Goal: Information Seeking & Learning: Learn about a topic

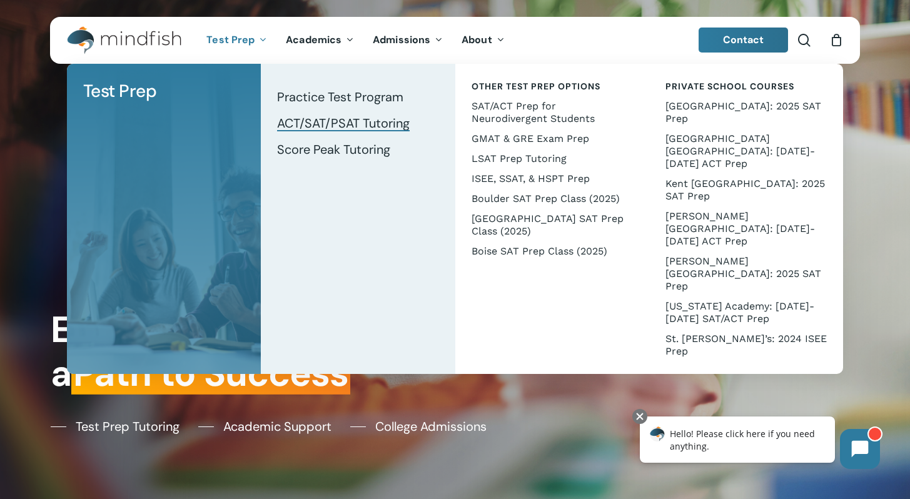
click at [326, 123] on span "ACT/SAT/PSAT Tutoring" at bounding box center [343, 123] width 133 height 16
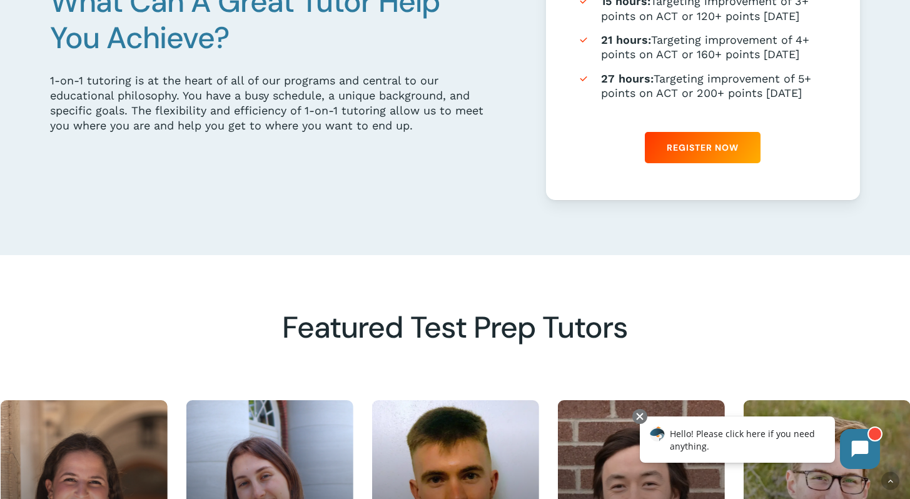
scroll to position [850, 0]
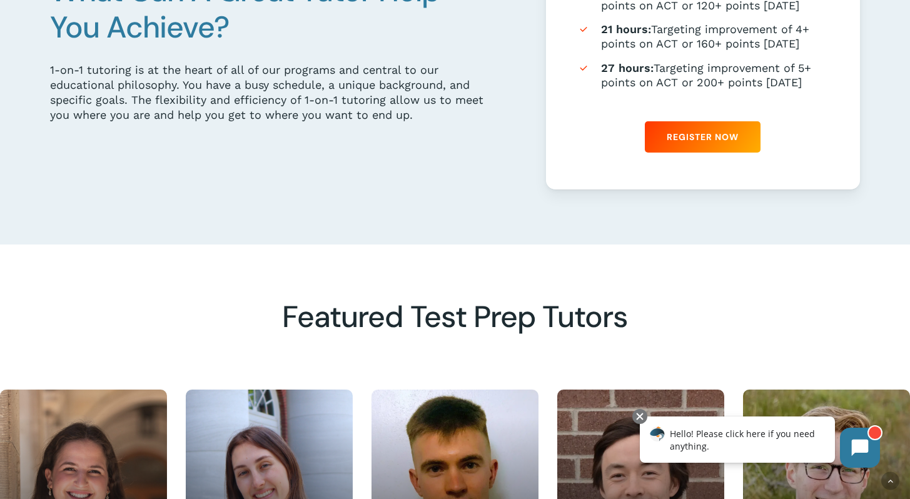
click at [866, 445] on icon at bounding box center [860, 448] width 17 height 17
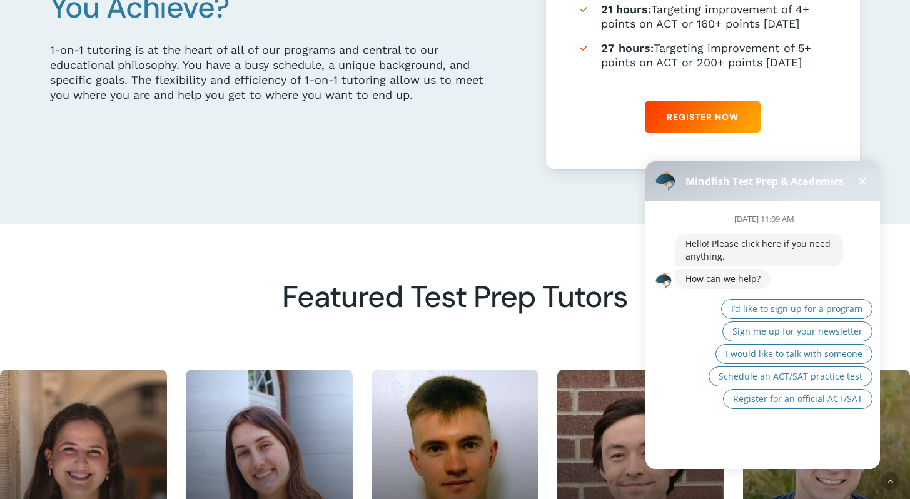
scroll to position [873, 0]
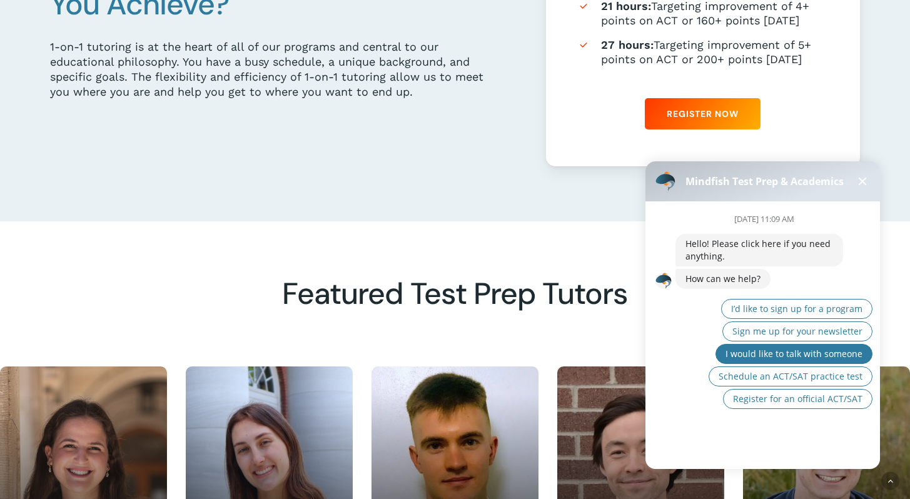
click at [795, 357] on span "I would like to talk with someone" at bounding box center [794, 354] width 137 height 12
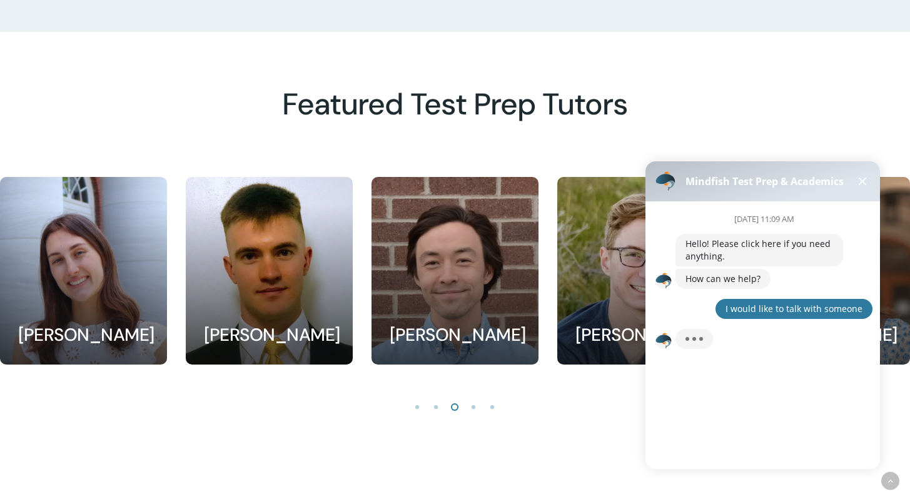
scroll to position [1070, 0]
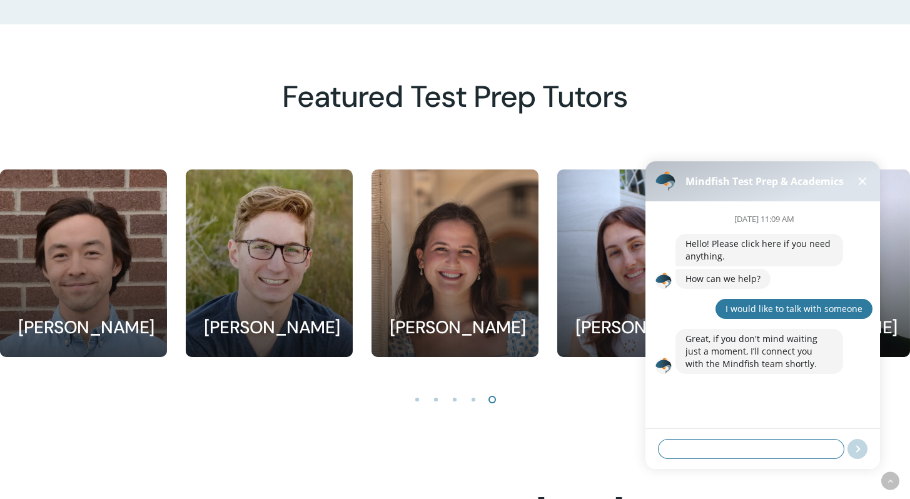
click at [695, 449] on textarea at bounding box center [751, 449] width 186 height 20
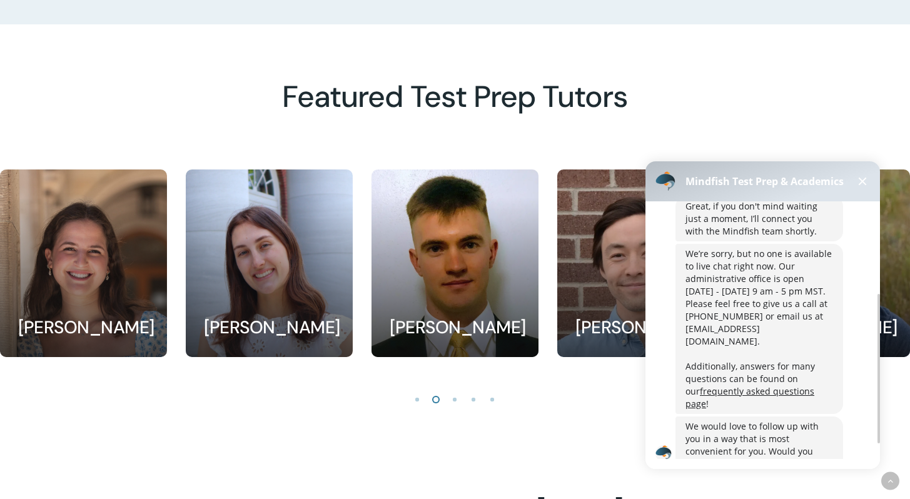
scroll to position [187, 0]
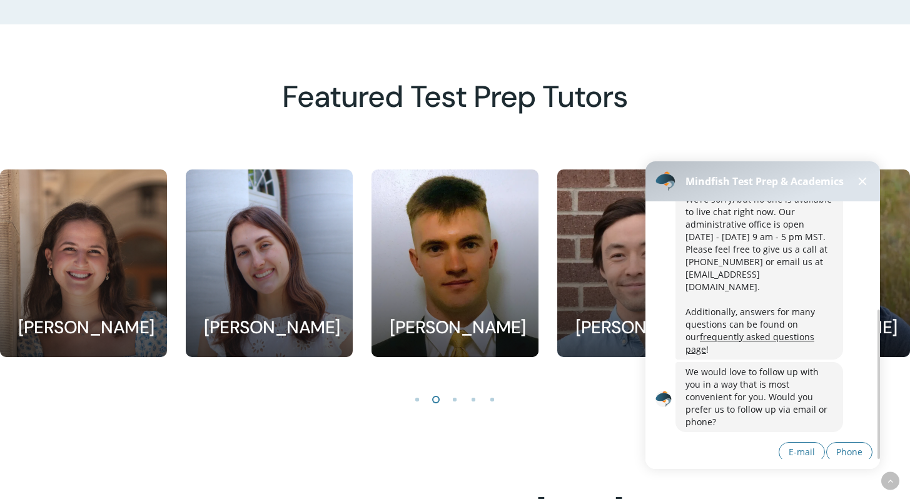
click at [583, 419] on div at bounding box center [455, 309] width 910 height 279
click at [857, 180] on button at bounding box center [862, 181] width 15 height 15
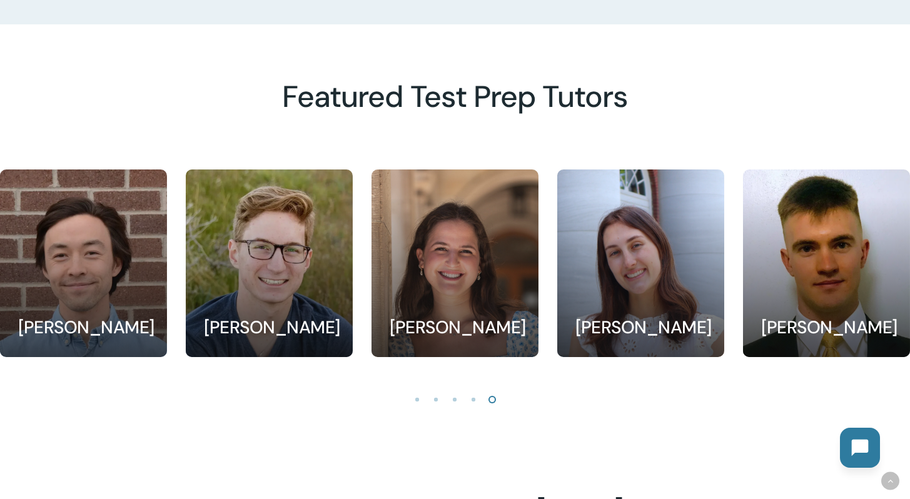
click at [857, 443] on icon at bounding box center [860, 448] width 17 height 17
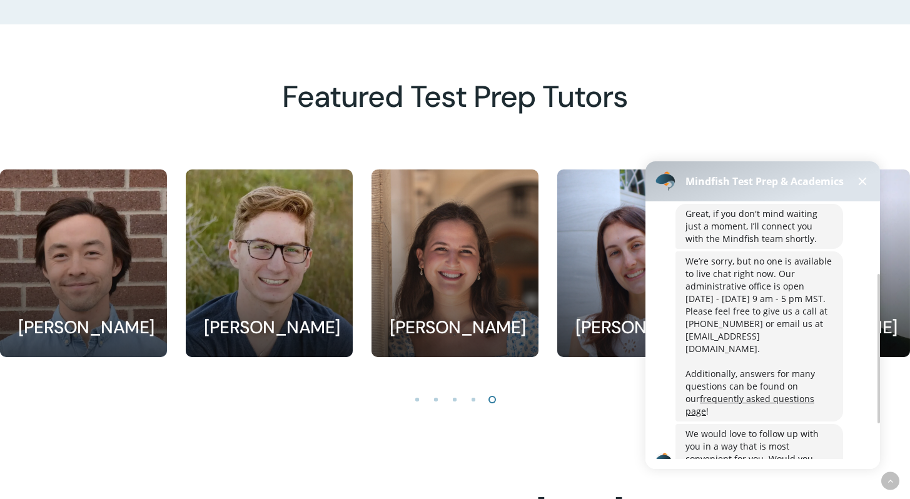
scroll to position [126, 0]
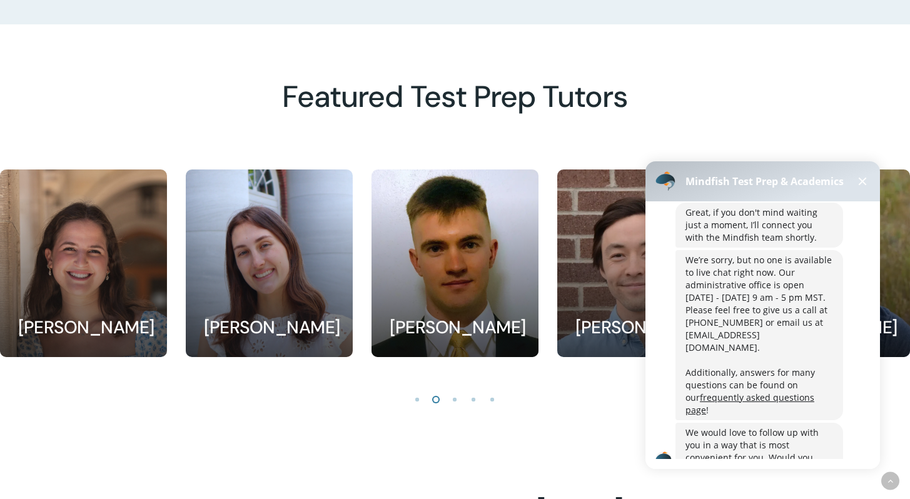
click at [255, 408] on ol at bounding box center [455, 400] width 910 height 21
